Goal: Navigation & Orientation: Find specific page/section

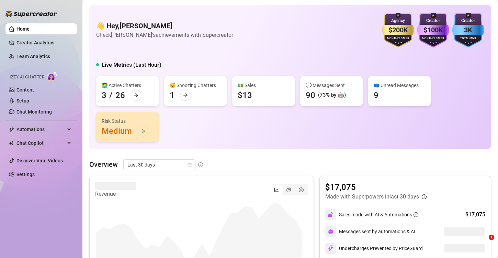
click at [134, 97] on icon "arrow-right" at bounding box center [136, 95] width 5 height 5
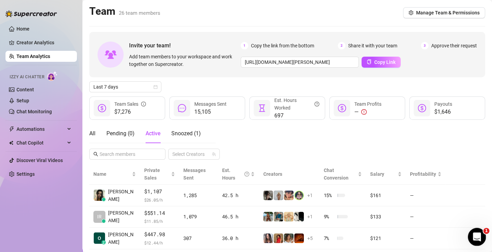
click at [470, 229] on div "1" at bounding box center [477, 237] width 18 height 18
click at [469, 229] on body "Home Creator Analytics Team Analytics Izzy AI Chatter Content Setup Chat Monito…" at bounding box center [246, 126] width 492 height 252
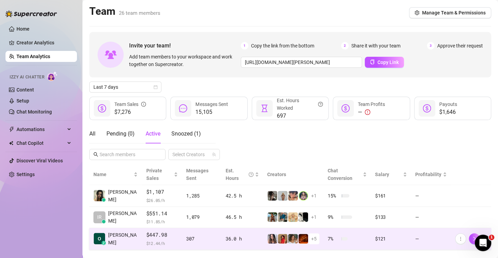
scroll to position [4, 0]
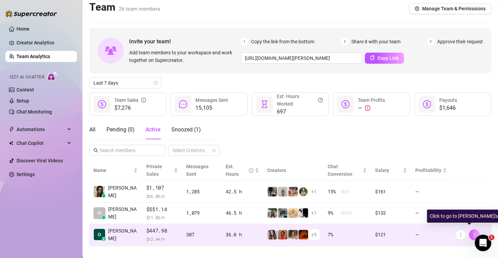
click at [472, 232] on span "button" at bounding box center [474, 234] width 5 height 5
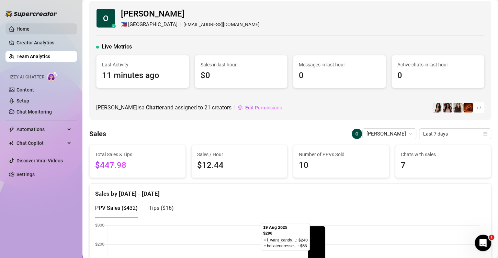
click at [28, 29] on link "Home" at bounding box center [22, 28] width 13 height 5
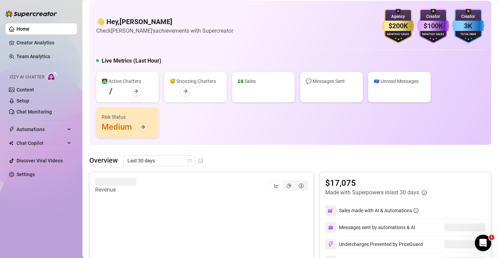
click at [20, 28] on link "Home" at bounding box center [22, 28] width 13 height 5
